Goal: Contribute content: Add original content to the website for others to see

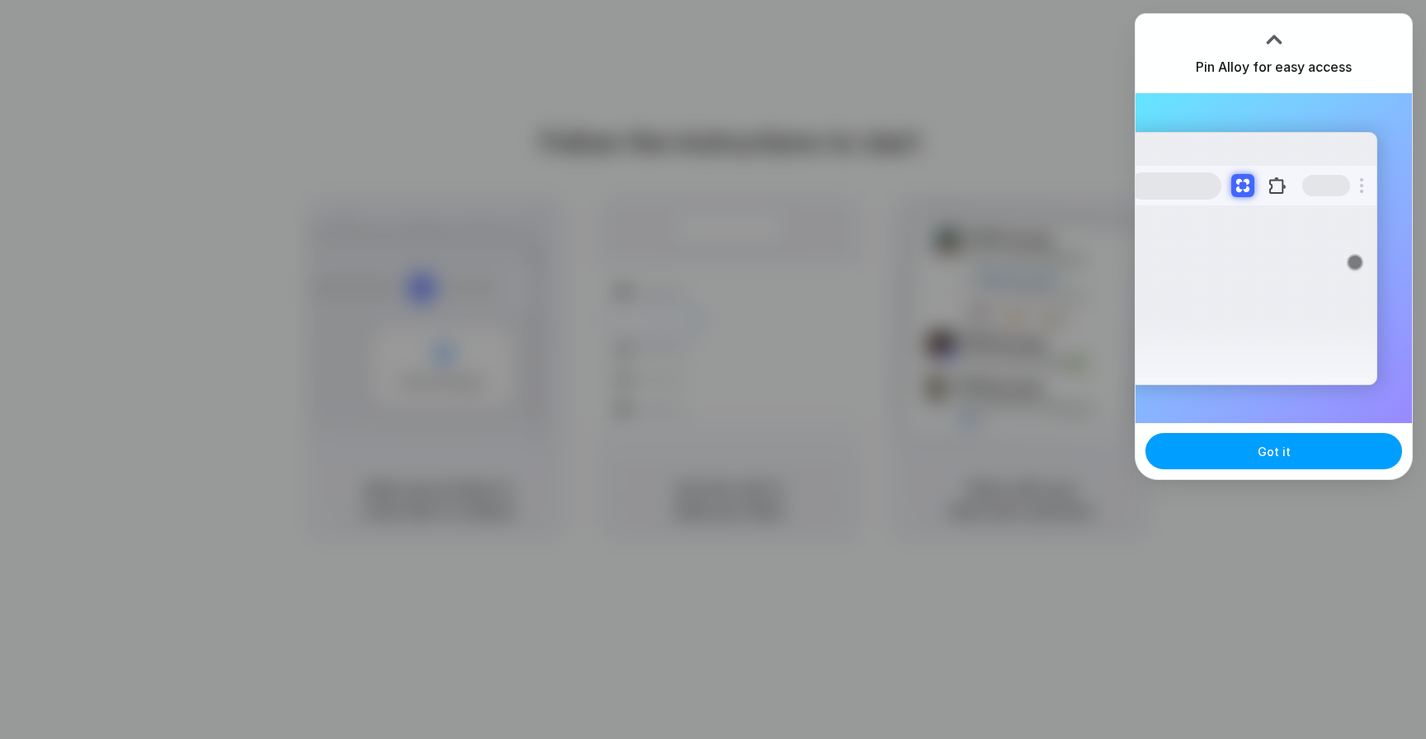
click at [1221, 452] on button "Got it" at bounding box center [1274, 451] width 257 height 36
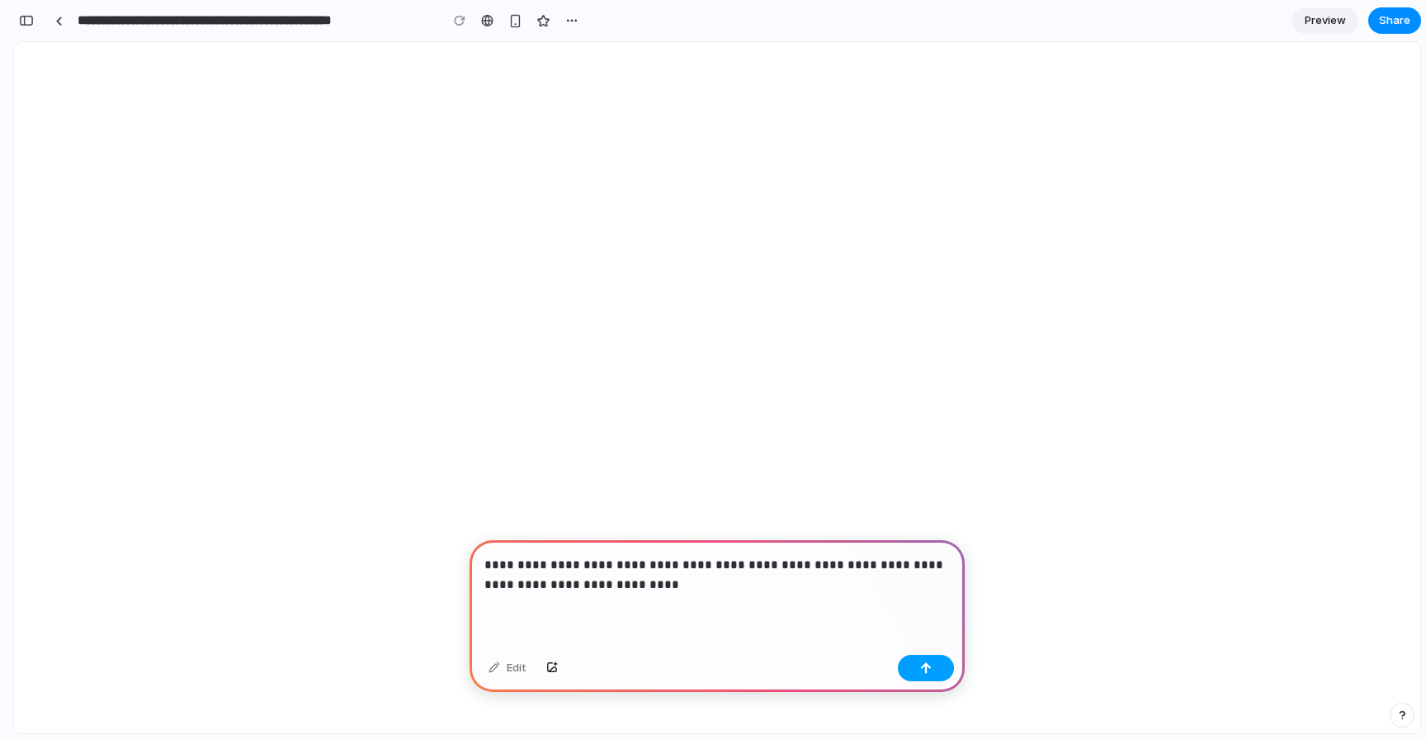
click at [924, 669] on div "button" at bounding box center [926, 669] width 12 height 12
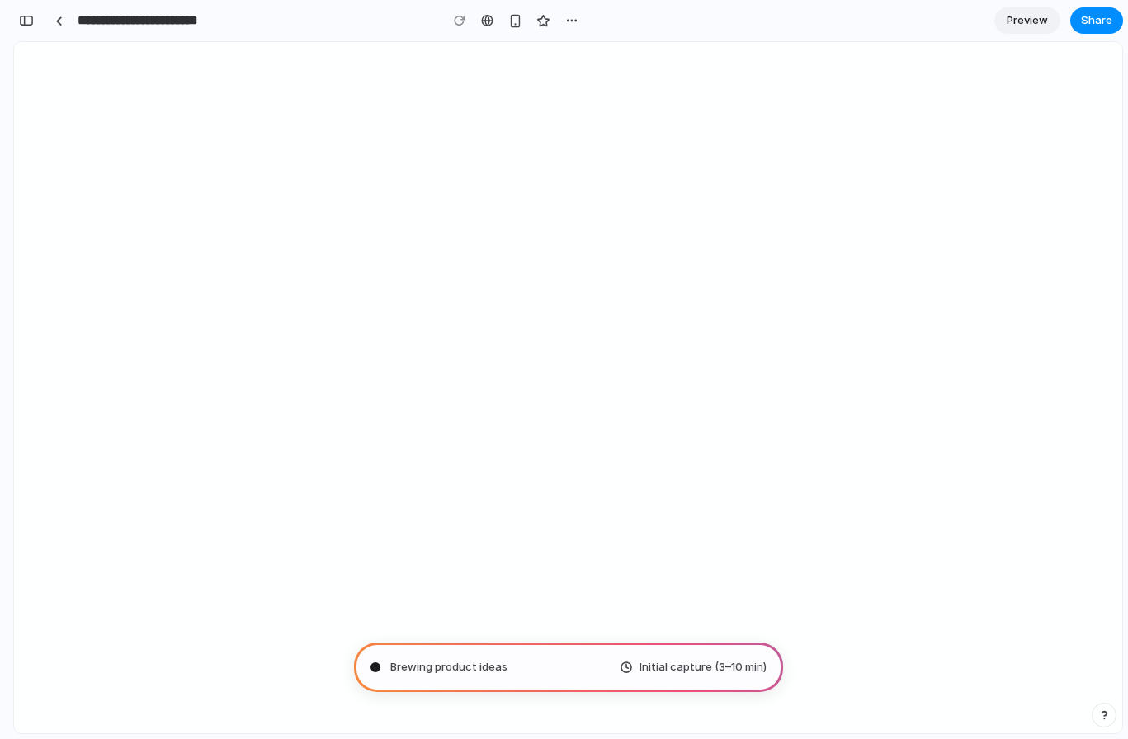
type input "**********"
